Goal: Task Accomplishment & Management: Manage account settings

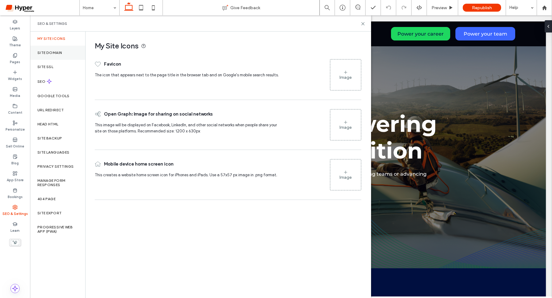
click at [53, 49] on div "Site Domain" at bounding box center [57, 53] width 55 height 14
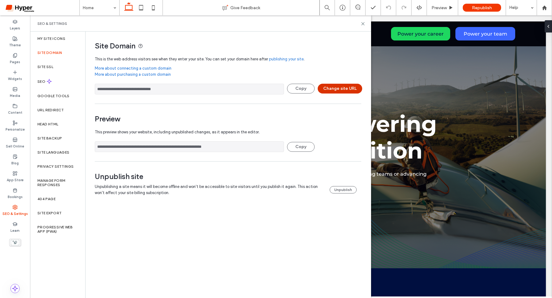
click at [340, 91] on button "Change site URL" at bounding box center [340, 89] width 44 height 10
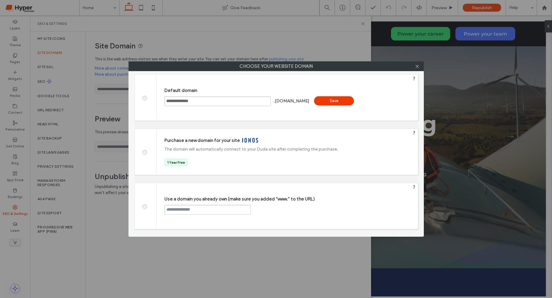
click at [173, 209] on input "text" at bounding box center [207, 210] width 86 height 10
paste input "**********"
click at [166, 209] on input "**********" at bounding box center [207, 210] width 86 height 10
type input "**********"
click at [266, 209] on div "Continue" at bounding box center [274, 209] width 40 height 9
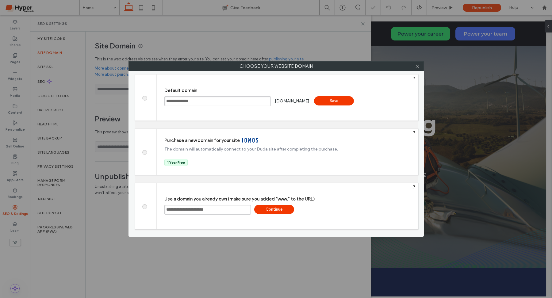
type input "**********"
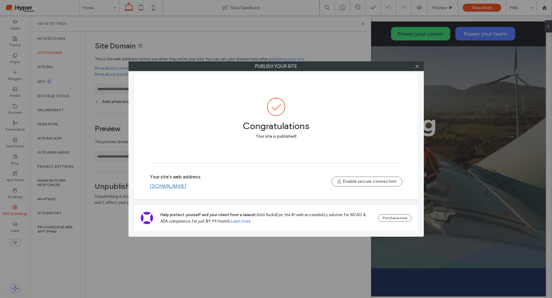
click at [182, 185] on link "[DOMAIN_NAME]" at bounding box center [168, 186] width 36 height 6
click at [419, 66] on icon at bounding box center [417, 66] width 5 height 5
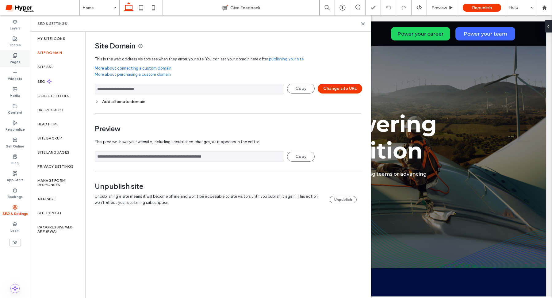
click at [14, 55] on icon at bounding box center [15, 55] width 5 height 5
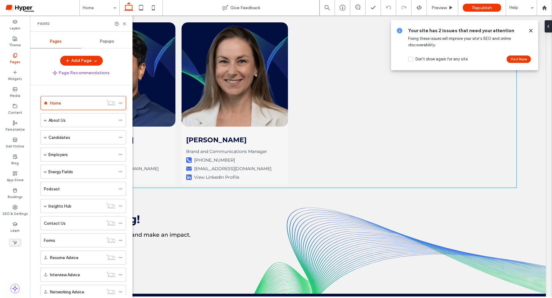
scroll to position [1819, 0]
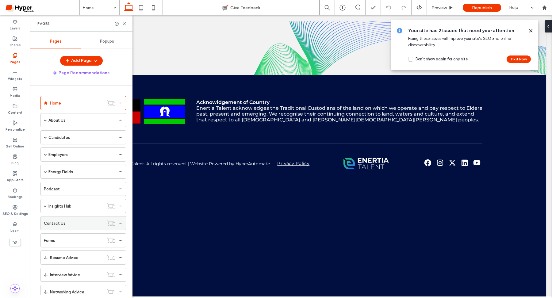
click at [66, 226] on div "Contact Us" at bounding box center [73, 222] width 59 height 13
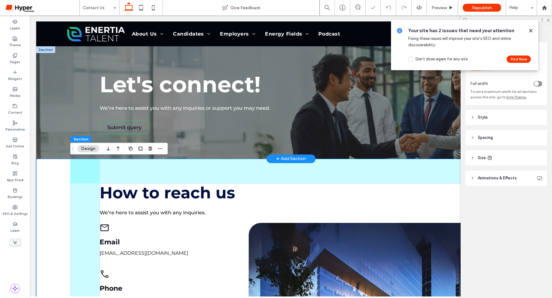
click at [131, 127] on span "Submit query" at bounding box center [124, 127] width 34 height 6
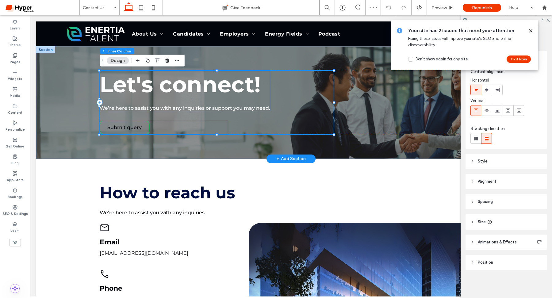
click at [131, 127] on span "Submit query" at bounding box center [124, 127] width 34 height 6
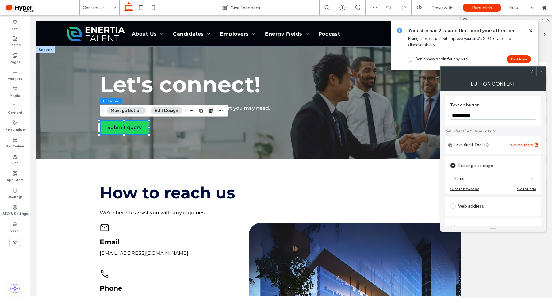
click at [210, 109] on use "button" at bounding box center [211, 110] width 4 height 4
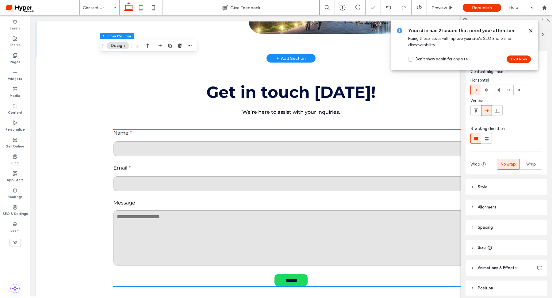
scroll to position [364, 0]
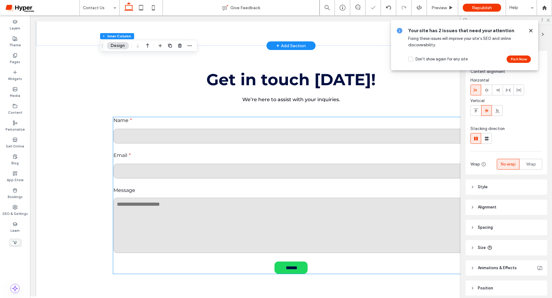
click at [200, 182] on div "Email" at bounding box center [291, 165] width 362 height 35
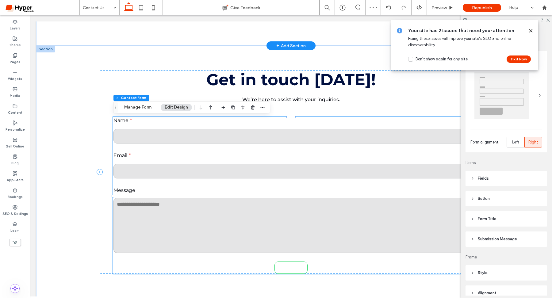
type input "*"
type input "***"
type input "**"
type input "*"
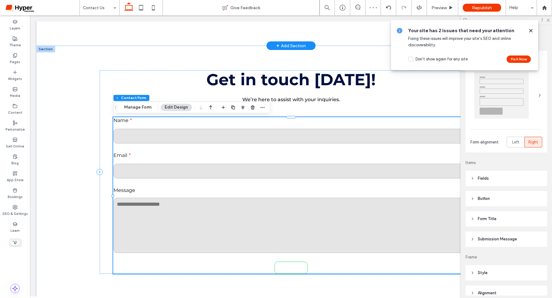
type input "***"
click at [262, 107] on icon "button" at bounding box center [262, 107] width 5 height 5
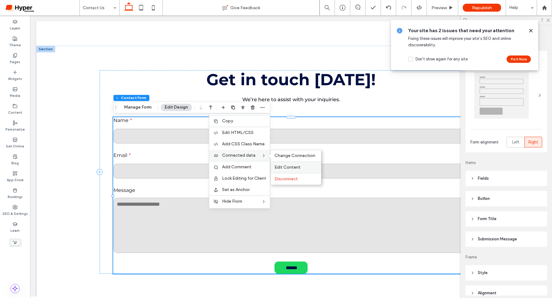
click at [284, 162] on div "Edit Content" at bounding box center [296, 167] width 50 height 12
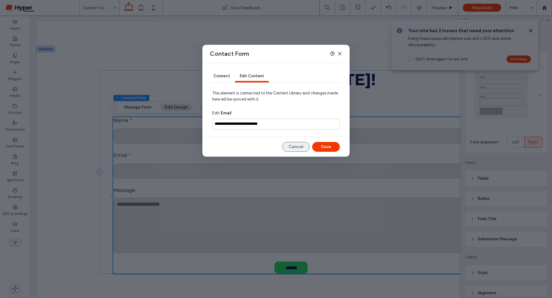
click at [302, 149] on button "Cancel" at bounding box center [296, 147] width 28 height 10
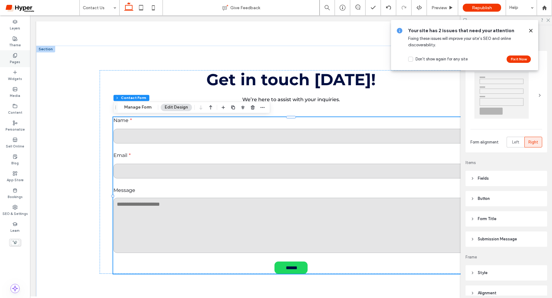
click at [17, 64] on label "Pages" at bounding box center [15, 61] width 10 height 7
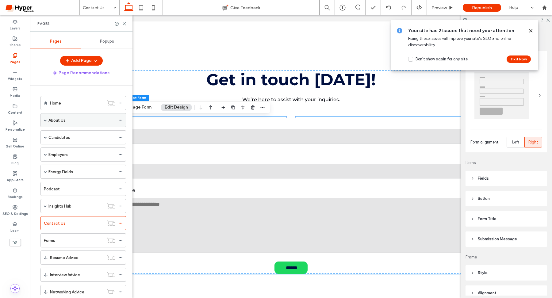
click at [64, 117] on label "About Us" at bounding box center [56, 120] width 17 height 11
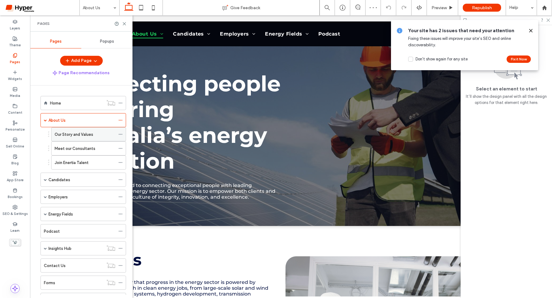
click at [76, 138] on div "Our Story and Values" at bounding box center [85, 133] width 61 height 13
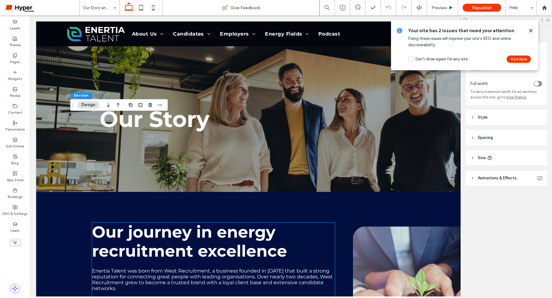
scroll to position [304, 0]
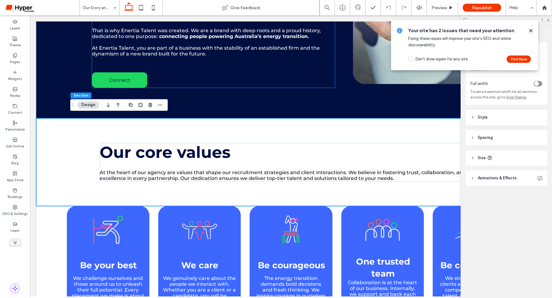
click at [120, 78] on span "Connect" at bounding box center [119, 80] width 21 height 6
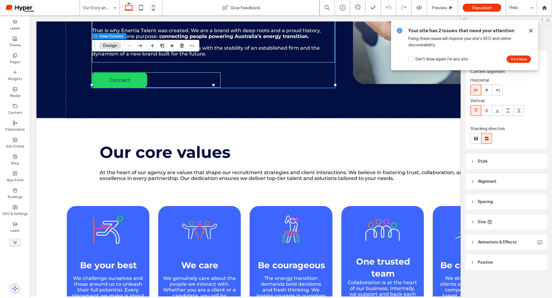
click at [120, 78] on span "Connect" at bounding box center [119, 80] width 21 height 6
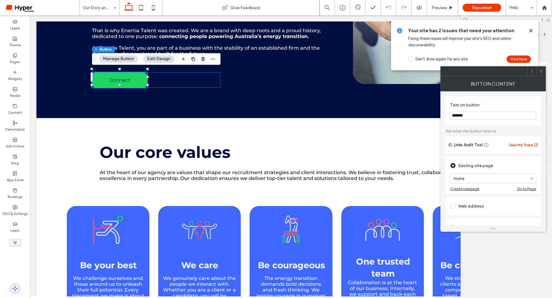
click at [120, 59] on button "Manage Button" at bounding box center [118, 58] width 39 height 7
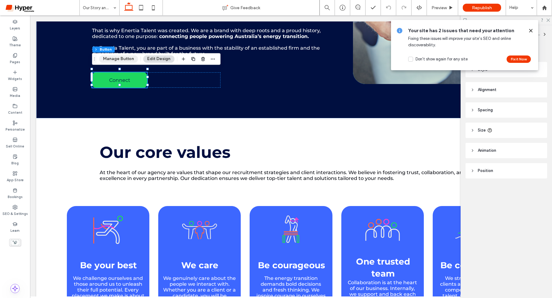
click at [116, 61] on button "Manage Button" at bounding box center [118, 58] width 39 height 7
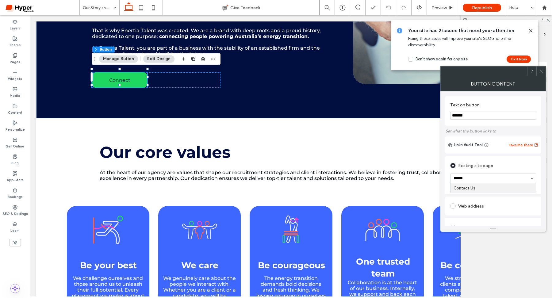
type input "*******"
click at [542, 73] on icon at bounding box center [540, 71] width 5 height 5
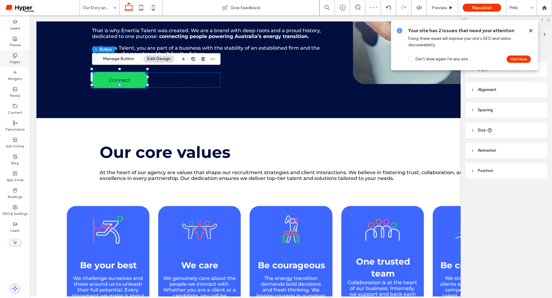
click at [20, 54] on div "Pages" at bounding box center [15, 58] width 30 height 17
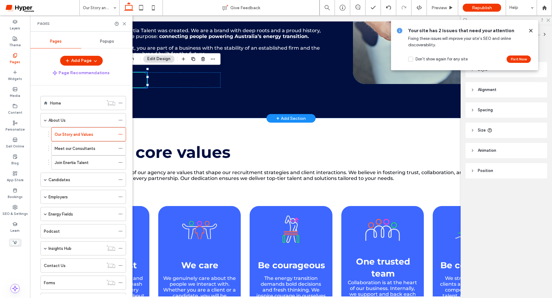
click at [142, 74] on link "Connect" at bounding box center [119, 79] width 55 height 15
type input "*"
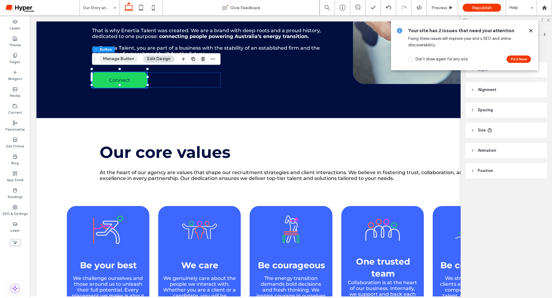
click at [124, 55] on button "Manage Button" at bounding box center [118, 58] width 39 height 7
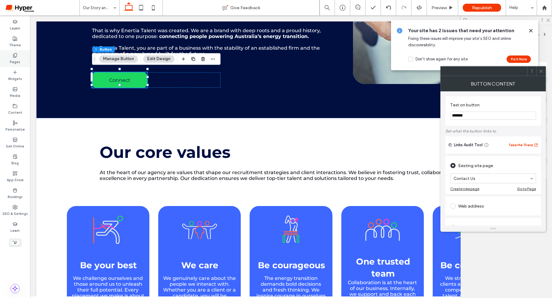
click at [24, 54] on div "Pages" at bounding box center [15, 58] width 30 height 17
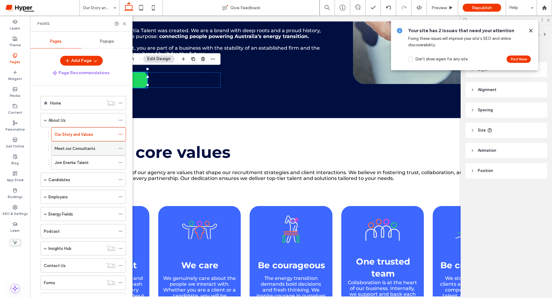
click at [81, 150] on label "Meet our Consultants" at bounding box center [75, 148] width 41 height 11
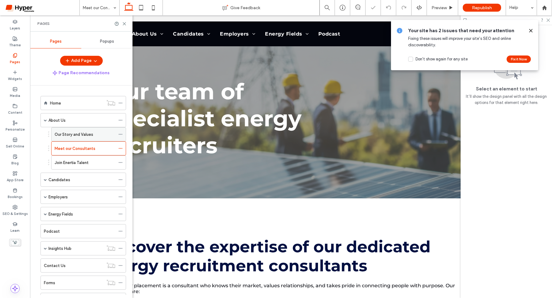
click at [121, 133] on icon at bounding box center [120, 134] width 4 height 4
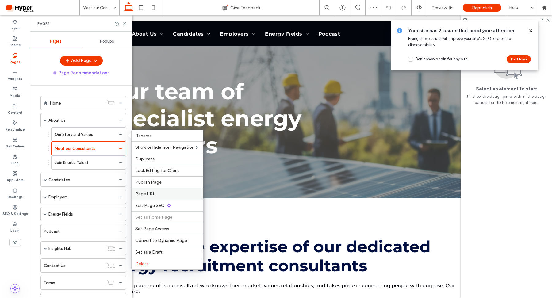
click at [156, 198] on div "Page URL" at bounding box center [166, 194] width 71 height 12
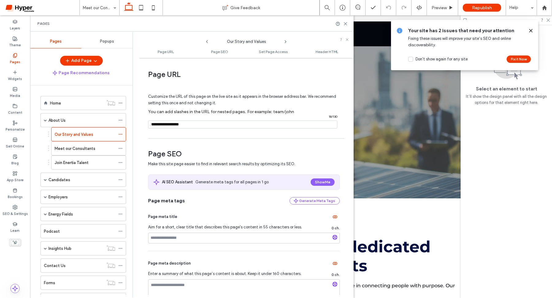
click at [173, 124] on input "notEmpty" at bounding box center [242, 124] width 189 height 8
type input "**********"
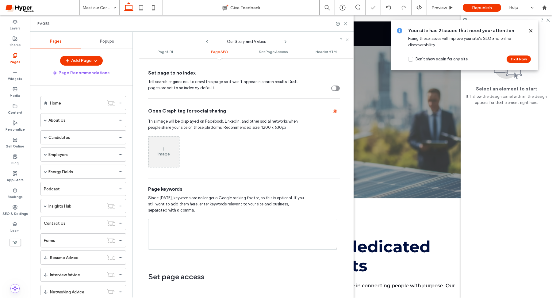
scroll to position [272, 0]
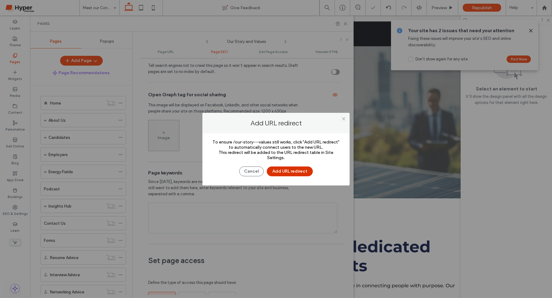
click at [303, 174] on button "Add URL redirect" at bounding box center [290, 171] width 46 height 10
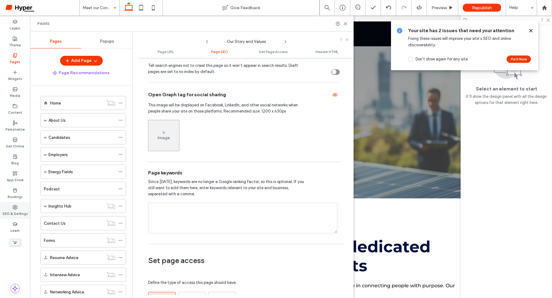
click at [14, 211] on label "SEO & Settings" at bounding box center [14, 213] width 25 height 7
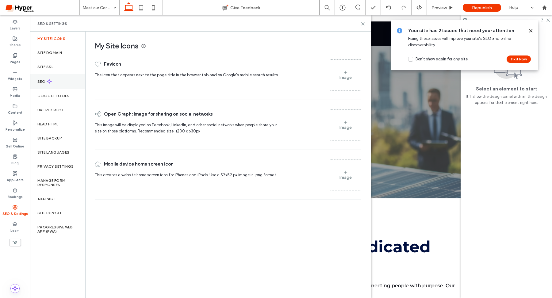
click at [43, 82] on label "SEO" at bounding box center [41, 81] width 9 height 4
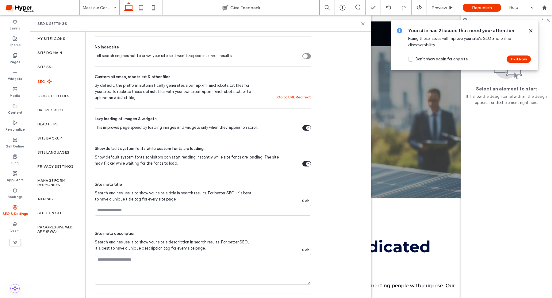
scroll to position [238, 0]
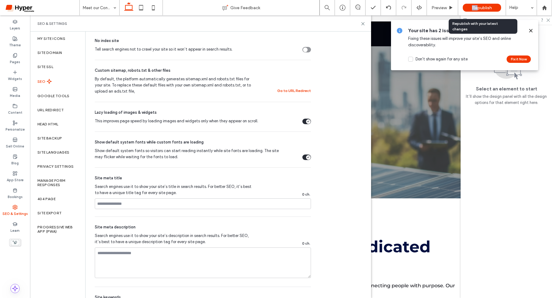
click at [477, 5] on span "Republish" at bounding box center [482, 7] width 20 height 5
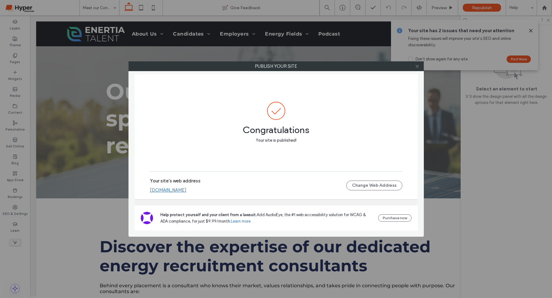
click at [417, 68] on icon at bounding box center [417, 66] width 5 height 5
